Goal: Transaction & Acquisition: Purchase product/service

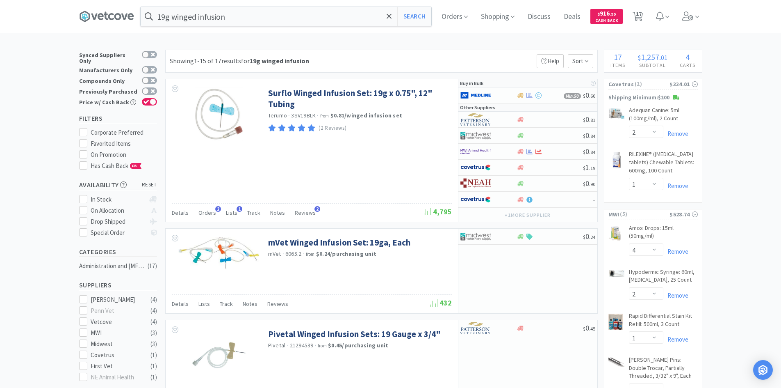
select select "2"
select select "1"
select select "4"
select select "2"
select select "1"
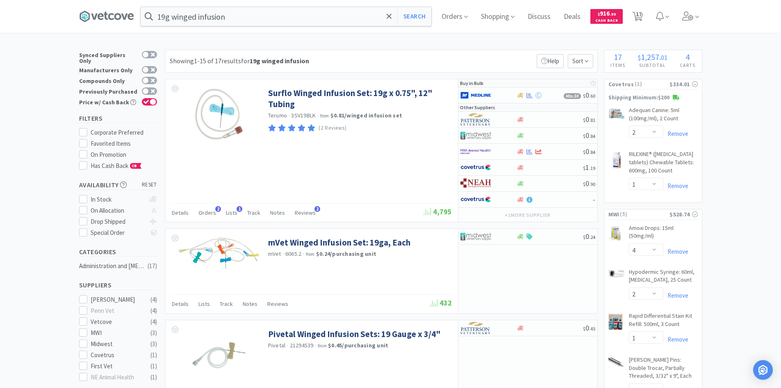
select select "40"
select select "2"
select select "1"
select select "8"
select select "24"
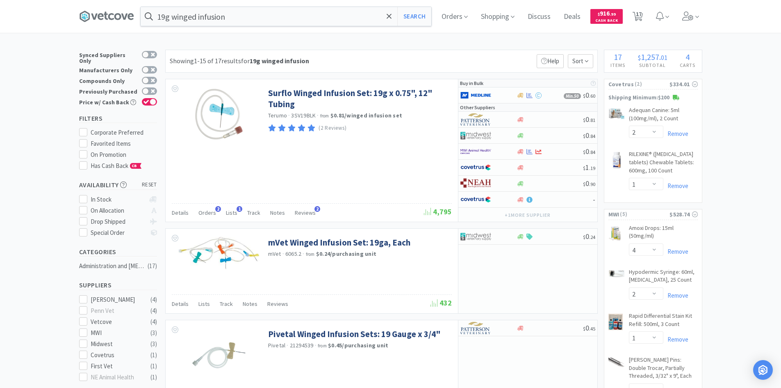
select select "20"
select select "1"
select select "2"
select select "3"
select select "20"
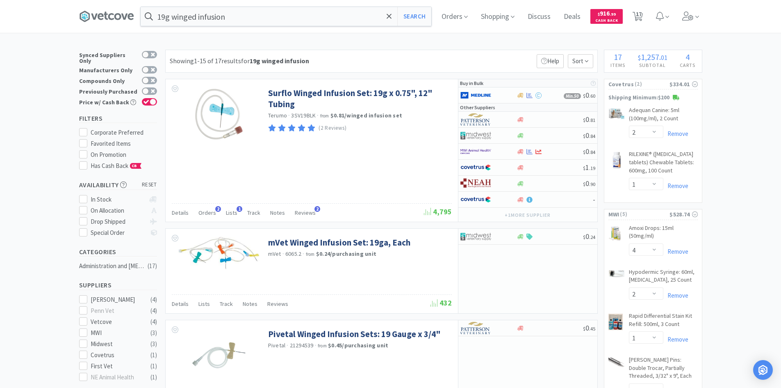
select select "2"
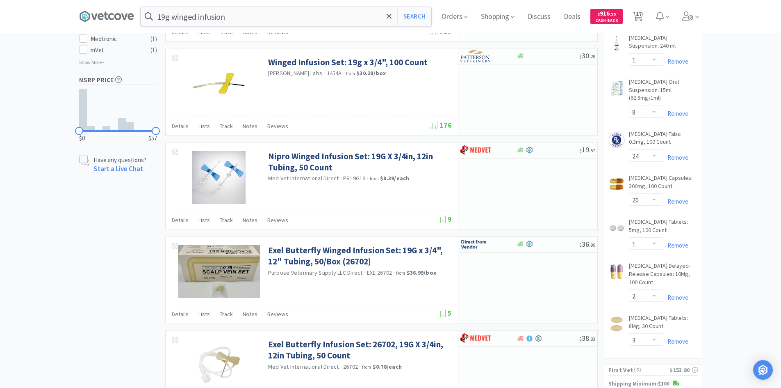
scroll to position [410, 0]
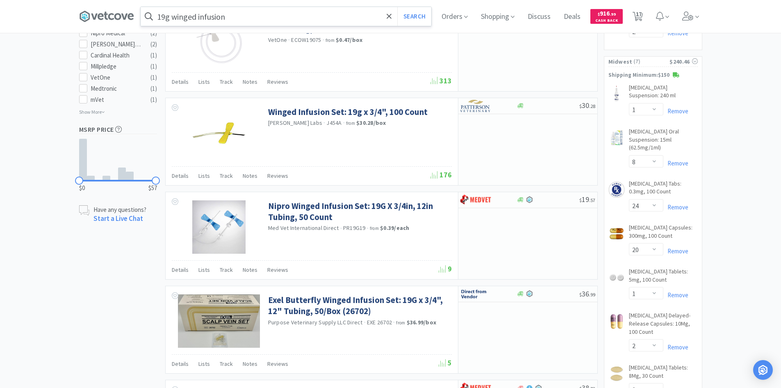
click at [315, 14] on input "19g winged infusion" at bounding box center [286, 16] width 291 height 19
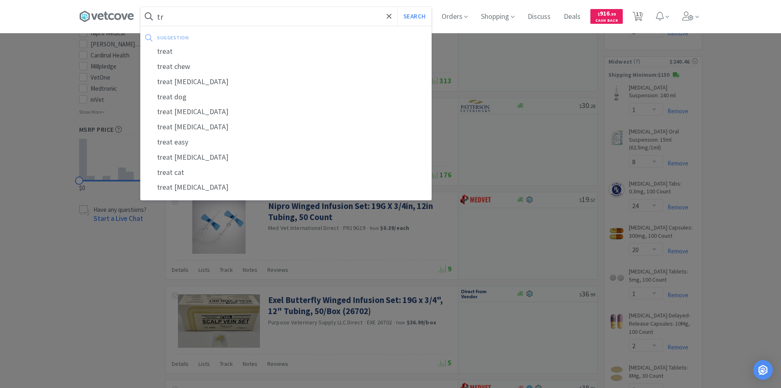
type input "t"
click at [397, 7] on button "Search" at bounding box center [414, 16] width 34 height 19
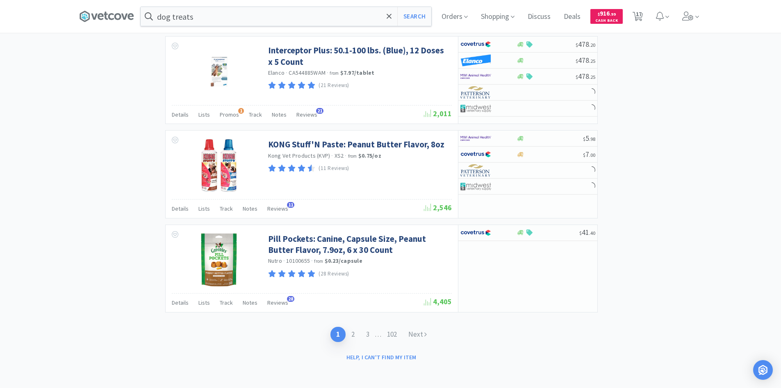
scroll to position [1279, 0]
click at [351, 330] on link "2" at bounding box center [353, 333] width 15 height 15
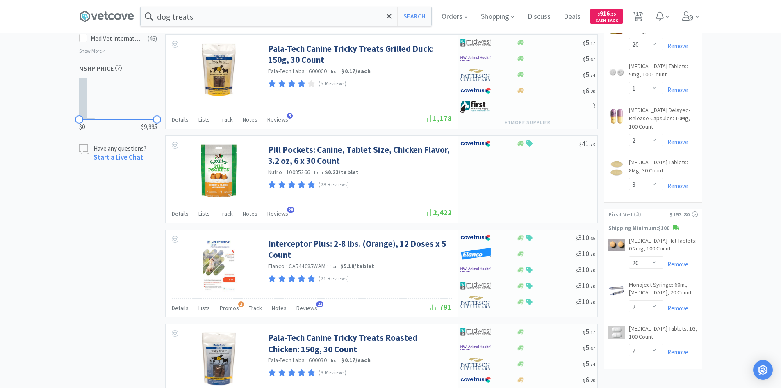
scroll to position [861, 0]
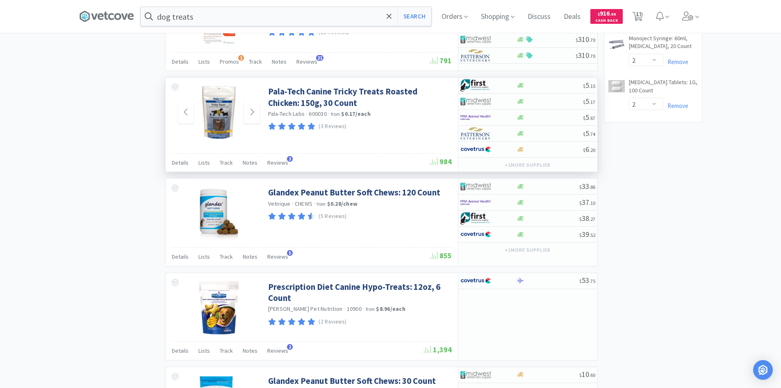
click at [228, 118] on img at bounding box center [219, 112] width 34 height 53
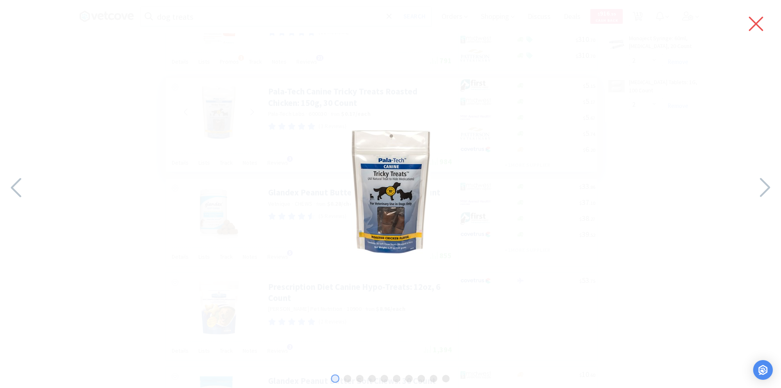
click at [760, 25] on icon at bounding box center [756, 23] width 17 height 23
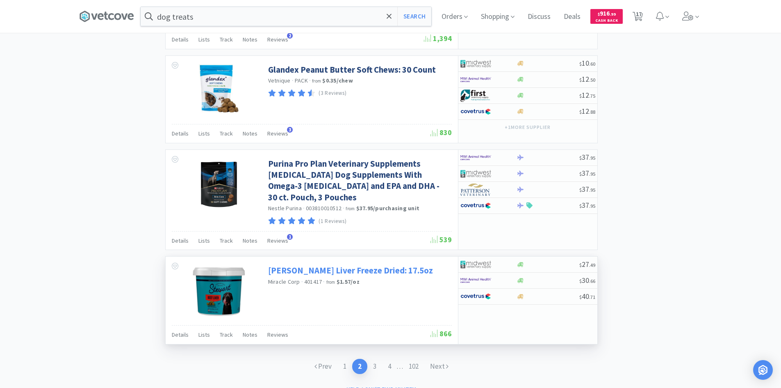
scroll to position [1193, 0]
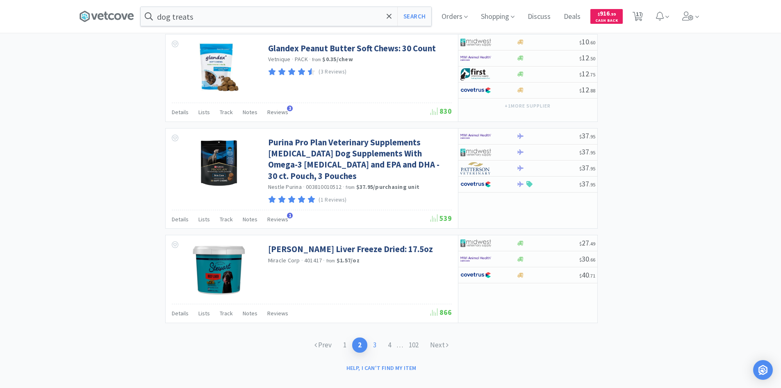
click at [372, 337] on link "3" at bounding box center [374, 344] width 15 height 15
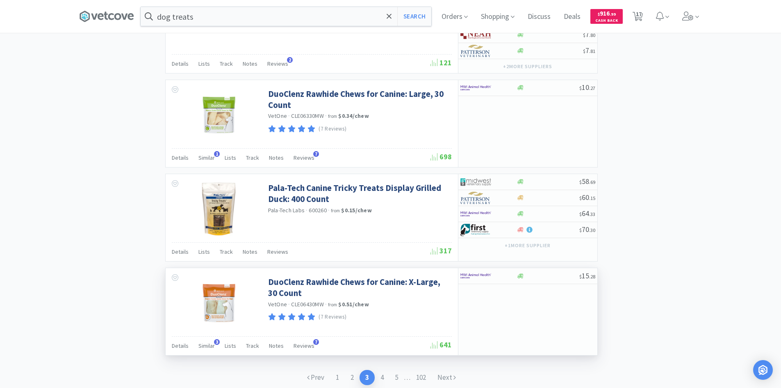
scroll to position [1237, 0]
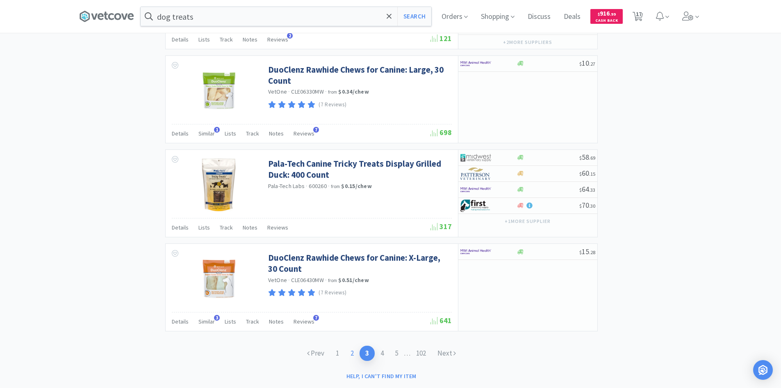
click at [350, 345] on link "2" at bounding box center [352, 352] width 15 height 15
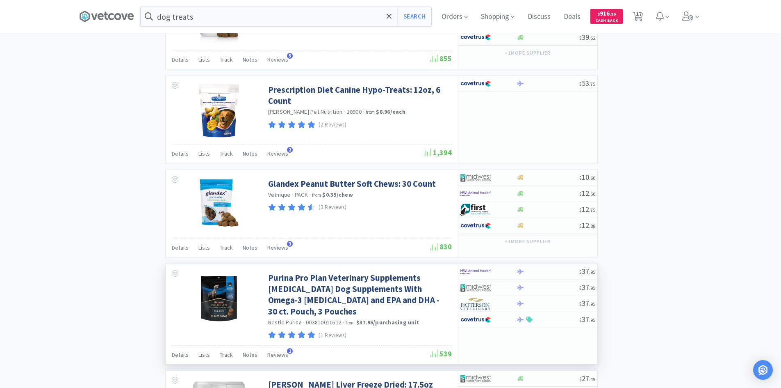
scroll to position [1193, 0]
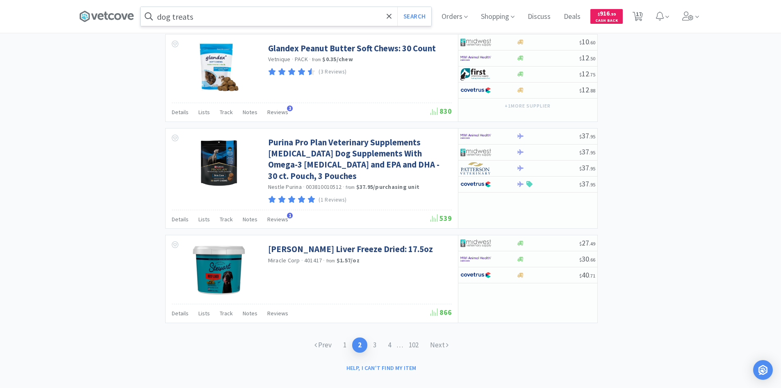
click at [242, 17] on input "dog treats" at bounding box center [286, 16] width 291 height 19
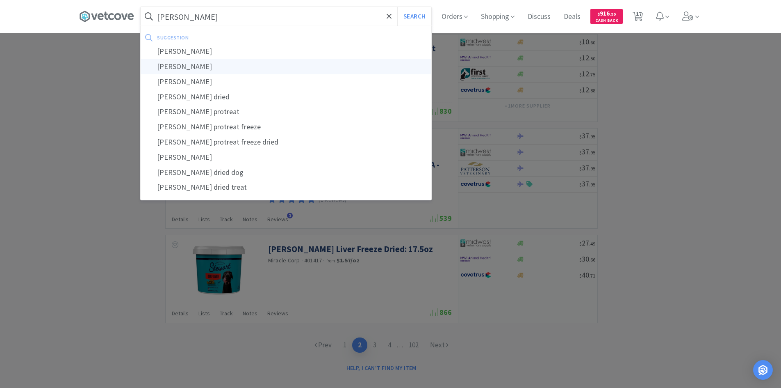
type input "[PERSON_NAME]"
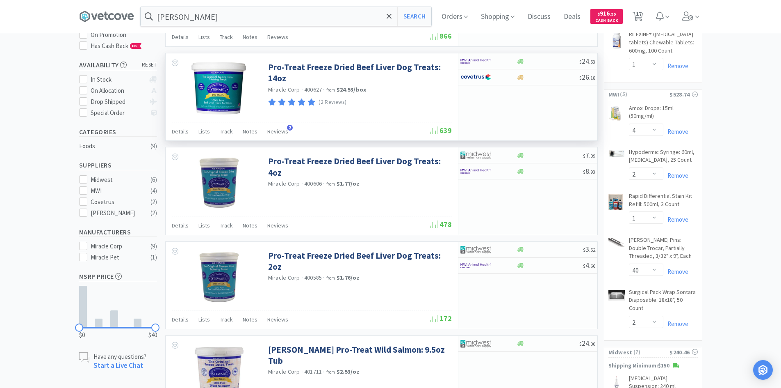
scroll to position [205, 0]
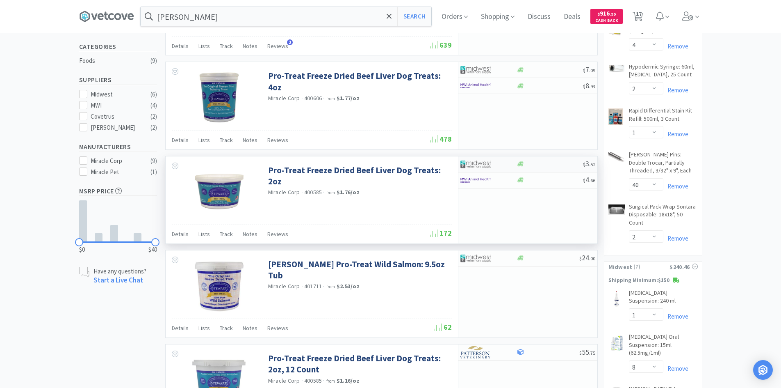
click at [490, 163] on img at bounding box center [475, 164] width 31 height 12
select select "1"
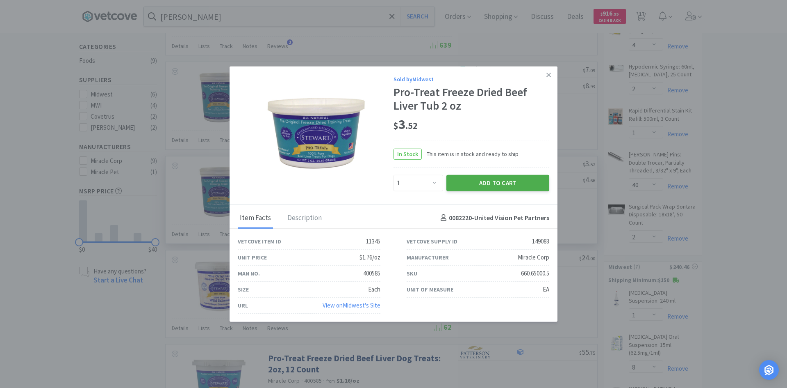
click at [481, 180] on button "Add to Cart" at bounding box center [498, 182] width 103 height 16
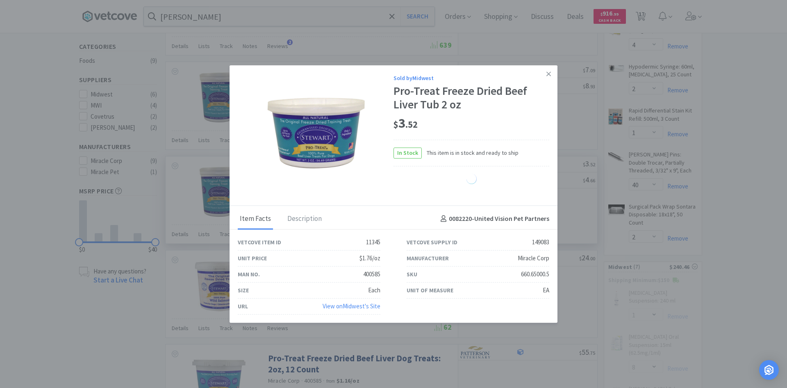
select select "1"
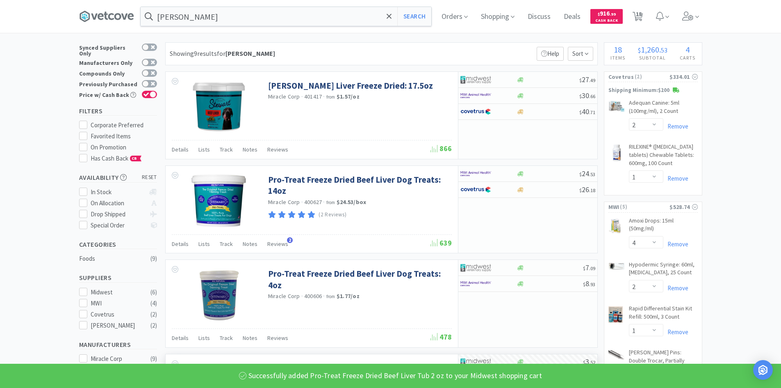
scroll to position [0, 0]
